Goal: Navigation & Orientation: Find specific page/section

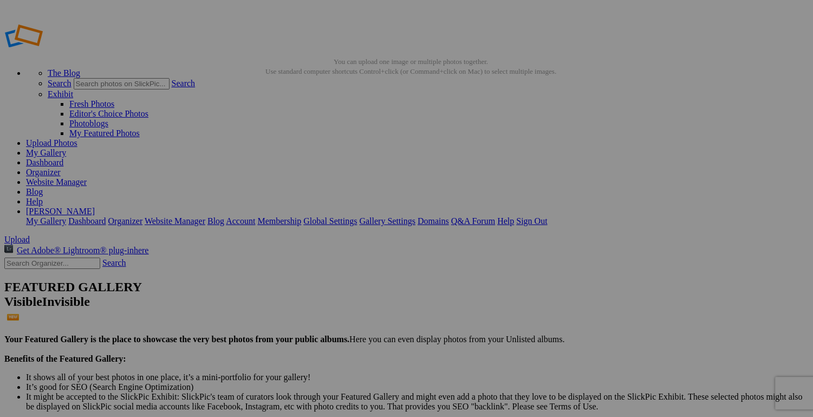
click at [63, 158] on link "Dashboard" at bounding box center [44, 162] width 37 height 9
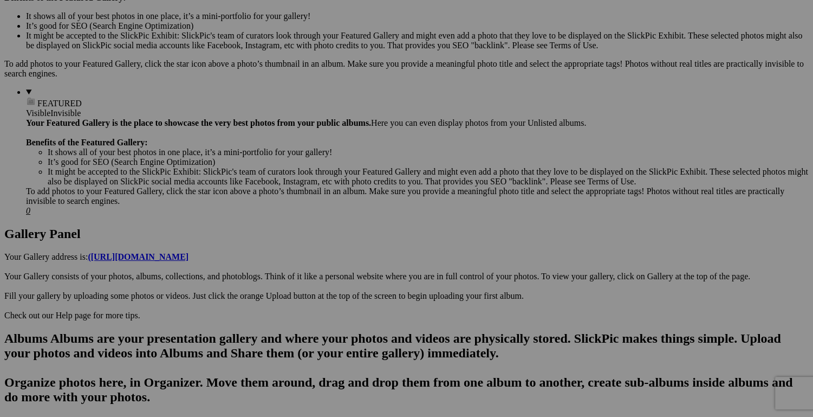
scroll to position [444, 0]
